Goal: Task Accomplishment & Management: Manage account settings

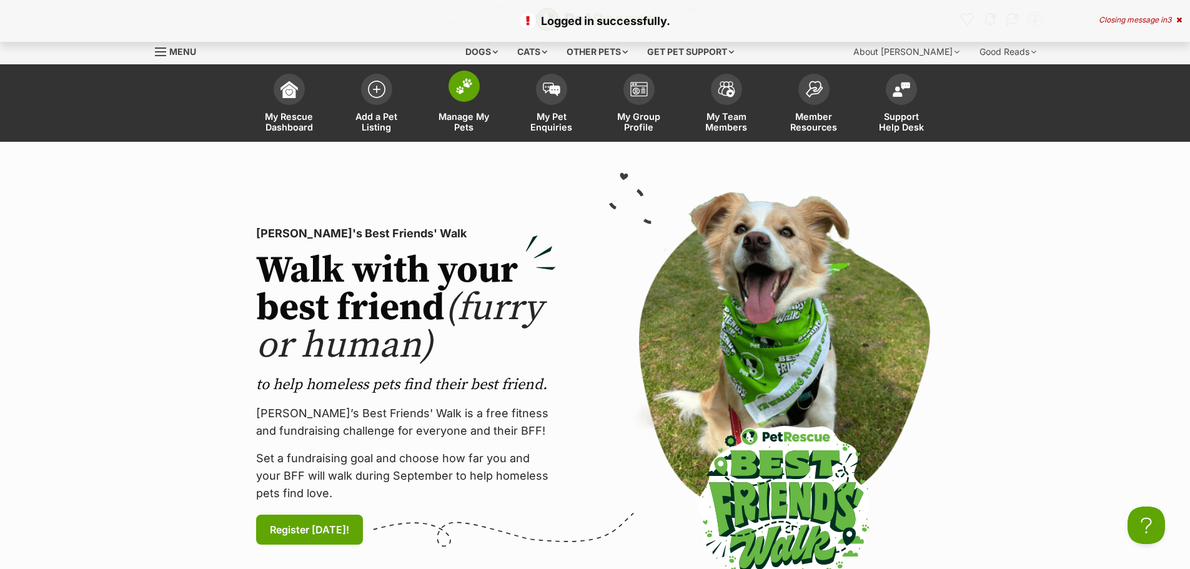
click at [462, 91] on img at bounding box center [464, 86] width 17 height 16
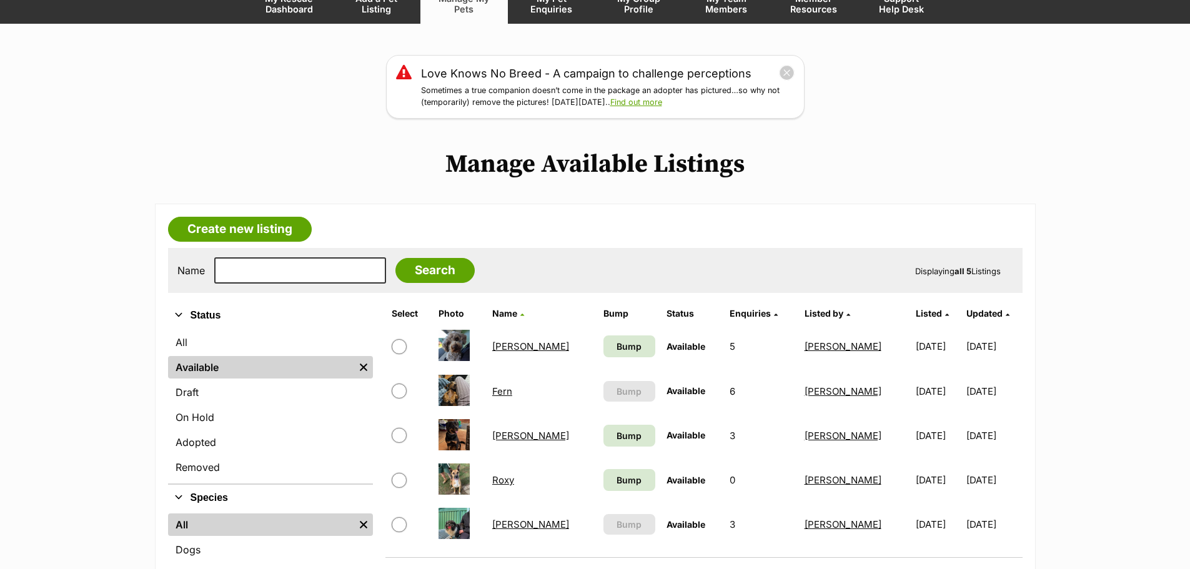
scroll to position [250, 0]
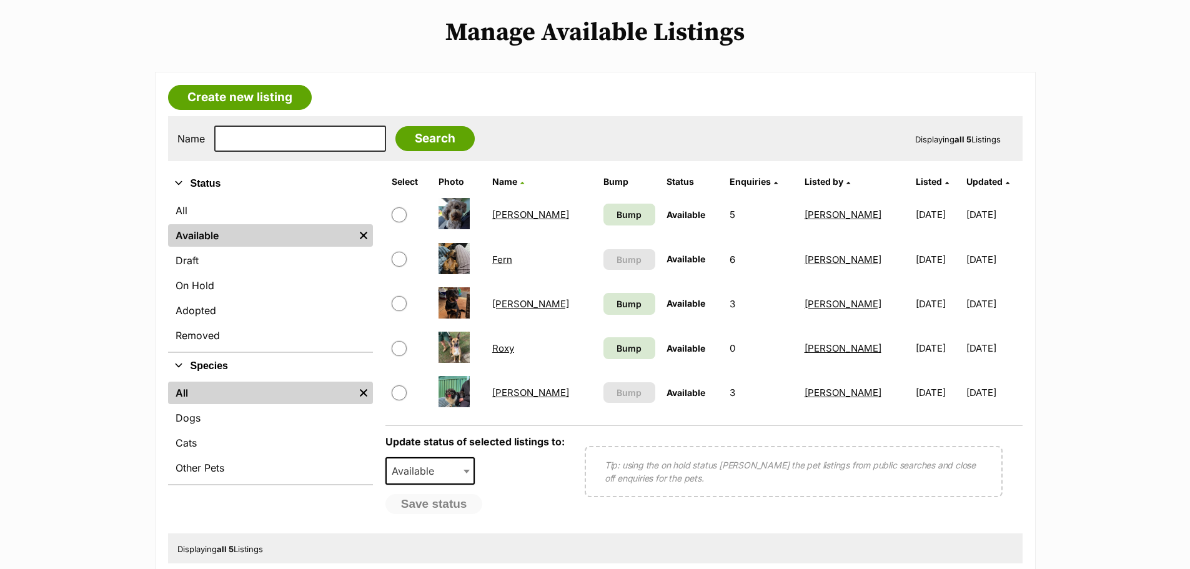
click at [398, 392] on input "checkbox" at bounding box center [399, 393] width 15 height 15
checkbox input "true"
click at [465, 470] on b at bounding box center [467, 472] width 6 height 4
select select "on_hold"
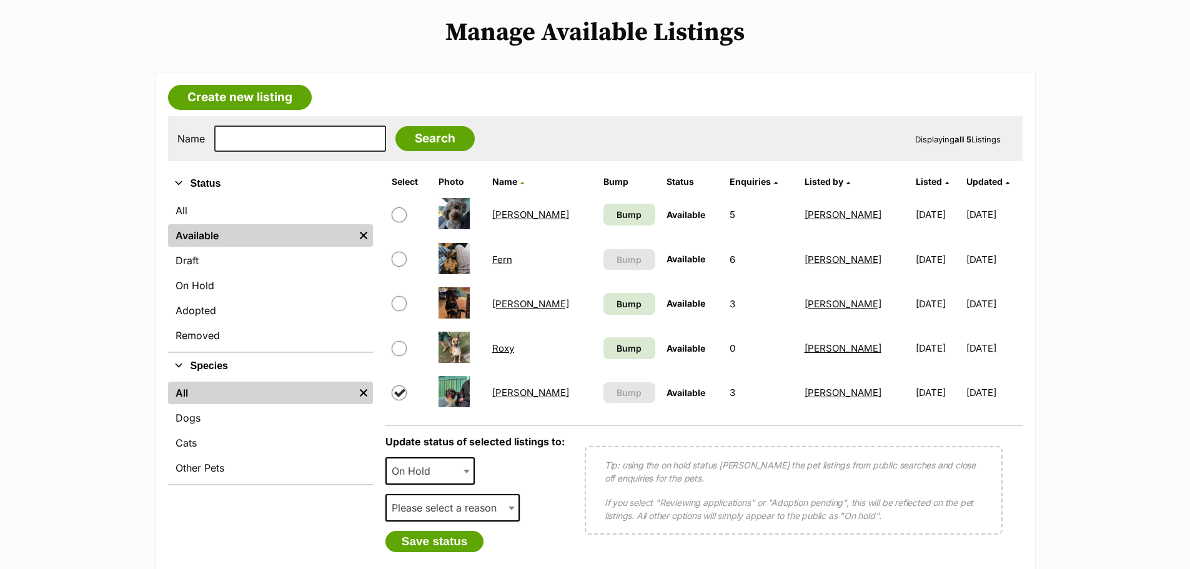
click at [453, 506] on span "Please select a reason" at bounding box center [448, 507] width 122 height 17
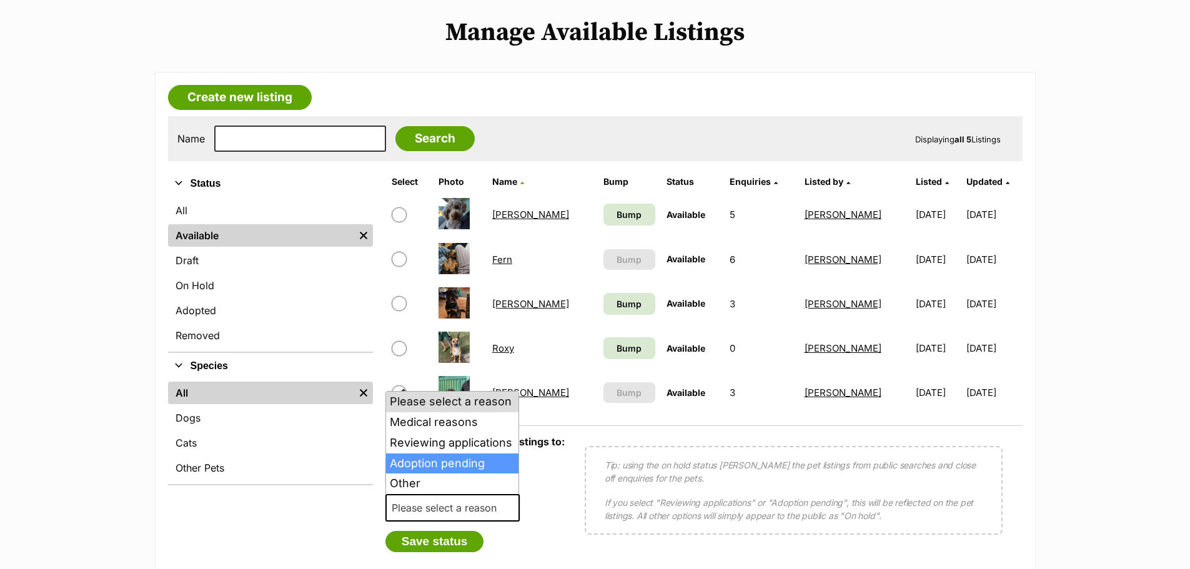
select select "adoption_pending"
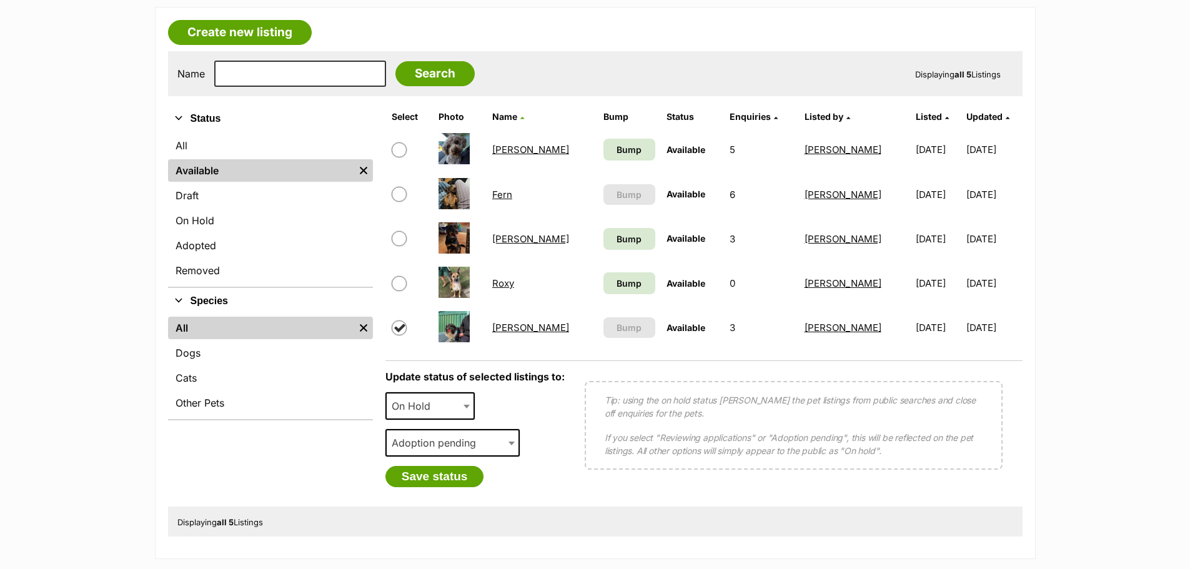
scroll to position [437, 0]
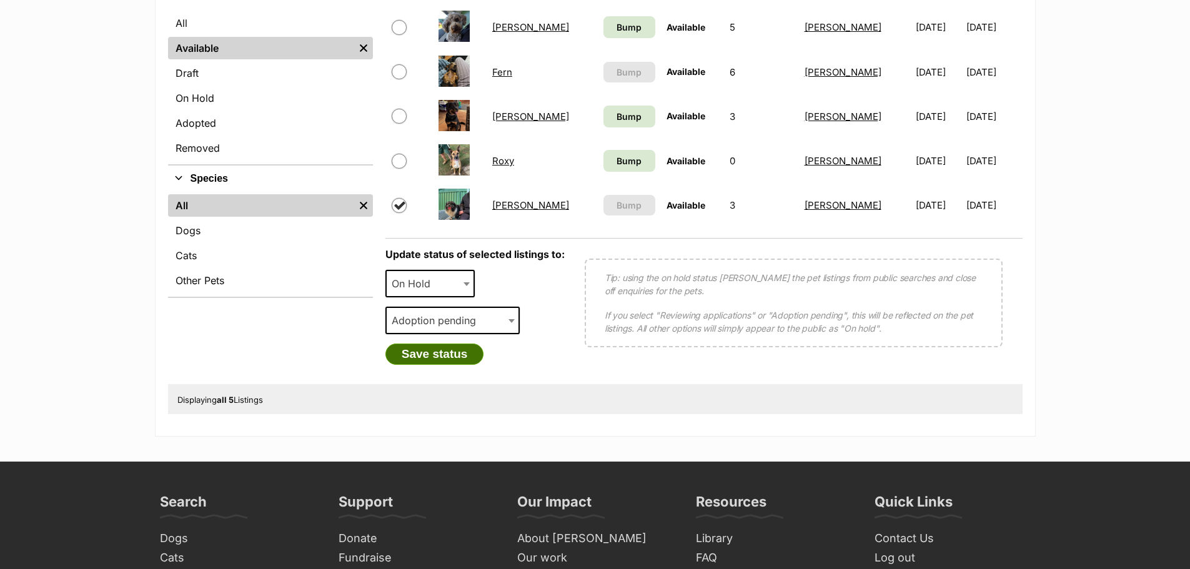
click at [437, 353] on button "Save status" at bounding box center [435, 354] width 99 height 21
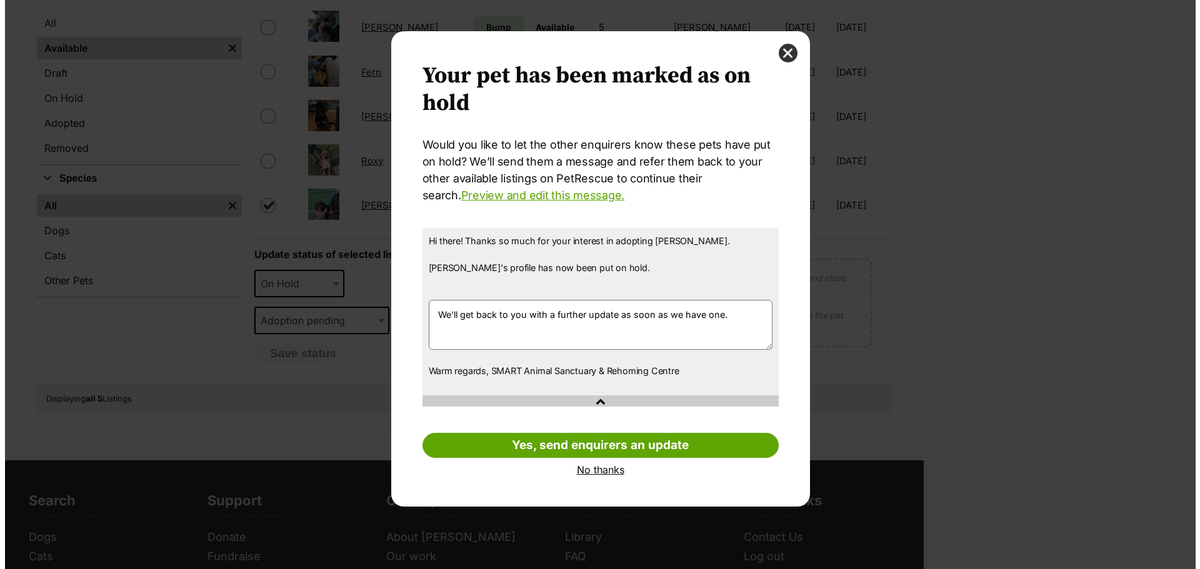
scroll to position [0, 0]
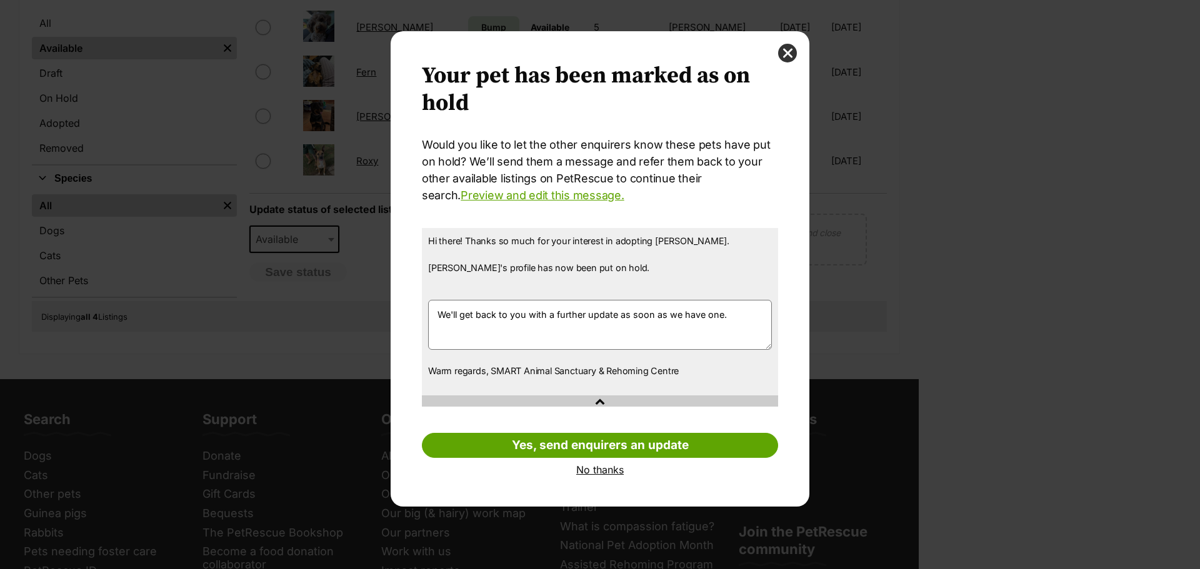
drag, startPoint x: 729, startPoint y: 314, endPoint x: 424, endPoint y: 334, distance: 304.9
click at [428, 331] on textarea "We'll get back to you with a further update as soon as we have one." at bounding box center [600, 325] width 344 height 50
type textarea "w"
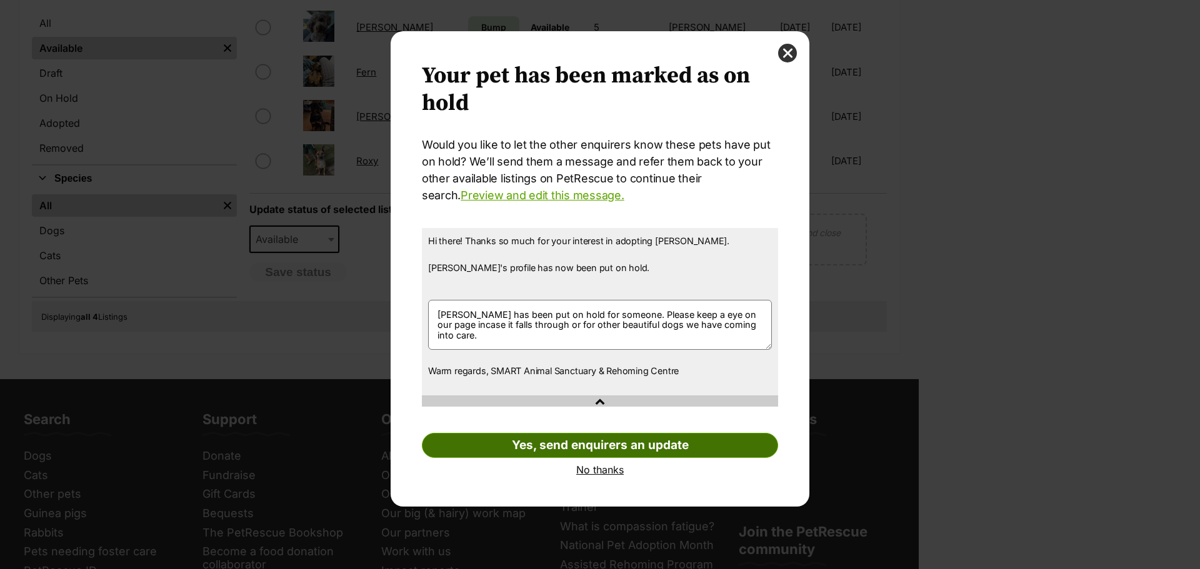
type textarea "[PERSON_NAME] has been put on hold for someone. Please keep a eye on our page i…"
click at [617, 440] on link "Yes, send enquirers an update" at bounding box center [600, 445] width 356 height 25
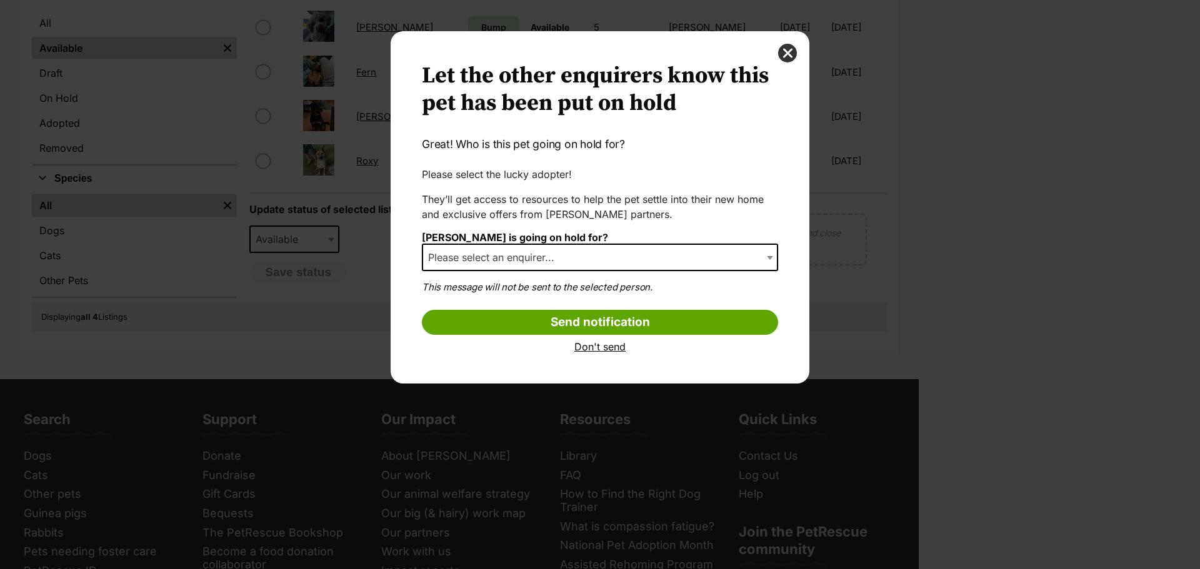
click at [541, 256] on span "Please select an enquirer..." at bounding box center [495, 257] width 144 height 17
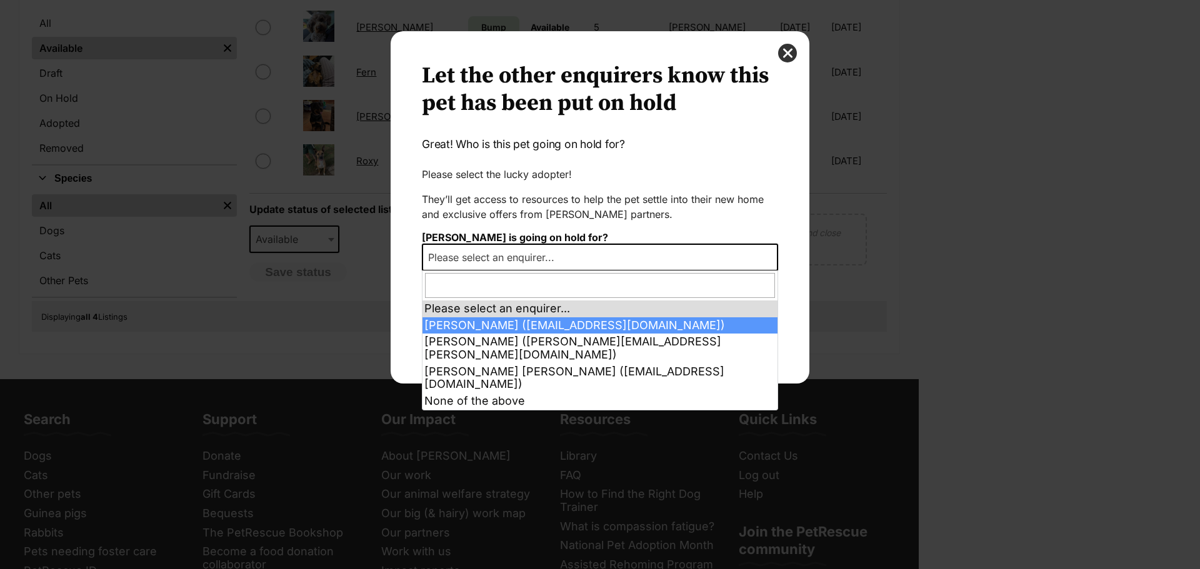
select select "2027713"
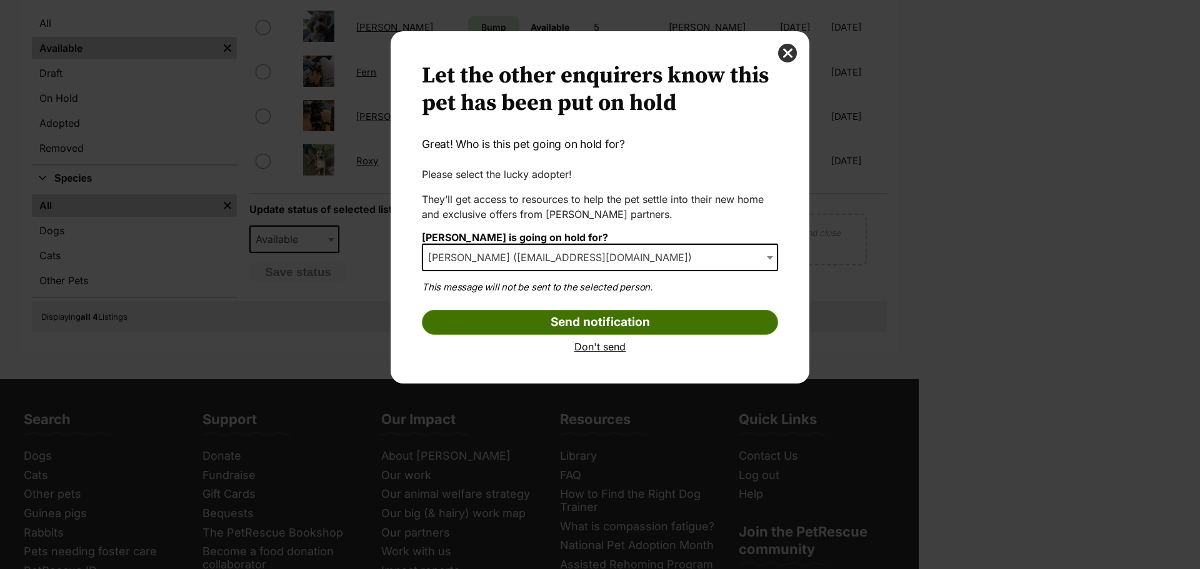
click at [593, 324] on input "Send notification" at bounding box center [600, 322] width 356 height 25
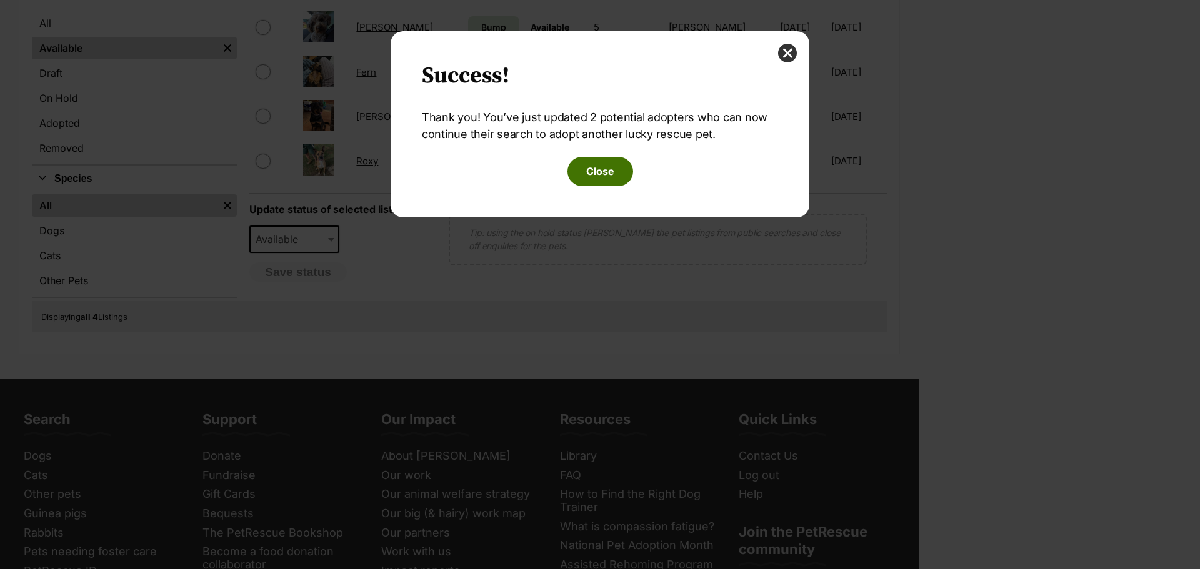
click at [612, 170] on button "Close" at bounding box center [600, 171] width 66 height 29
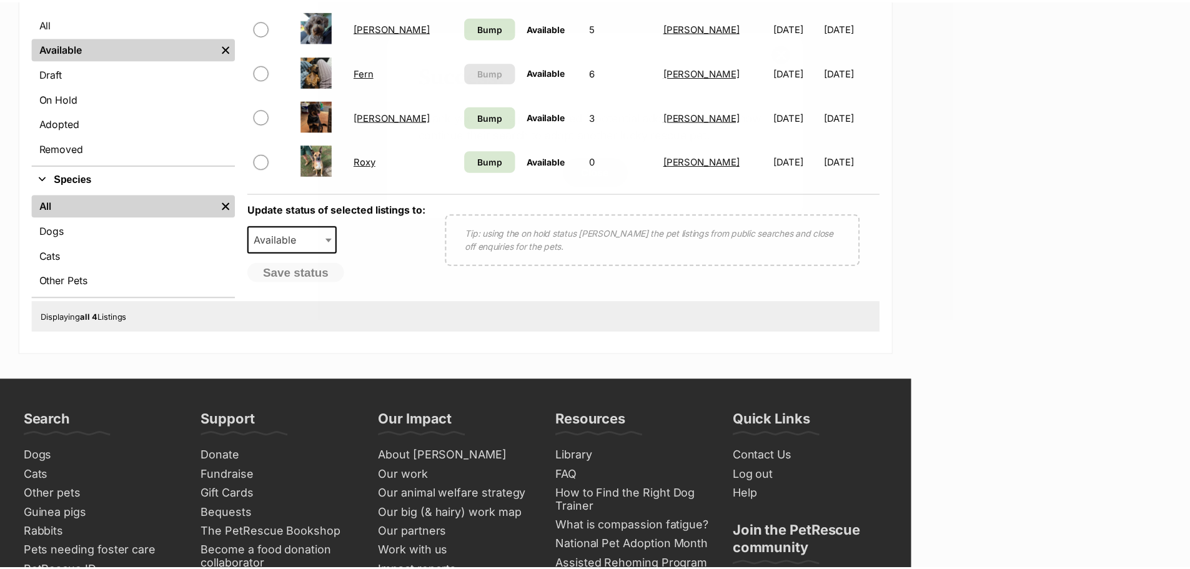
scroll to position [437, 0]
